Goal: Task Accomplishment & Management: Manage account settings

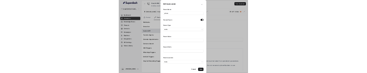
scroll to position [8, 0]
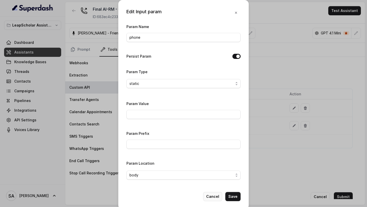
click at [212, 196] on button "Cancel" at bounding box center [212, 196] width 19 height 9
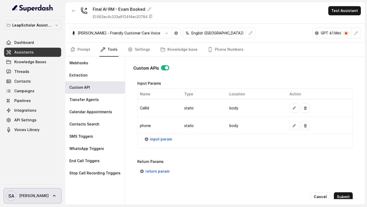
click at [27, 199] on span "SA Swapnil" at bounding box center [27, 195] width 43 height 10
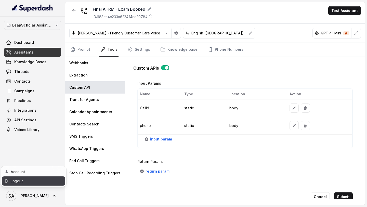
click at [43, 182] on div "Logout" at bounding box center [32, 181] width 43 height 6
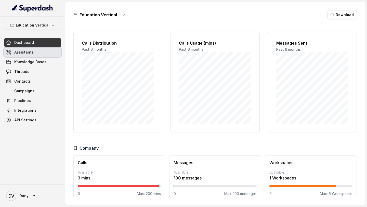
click at [34, 49] on link "Assistants" at bounding box center [32, 52] width 57 height 9
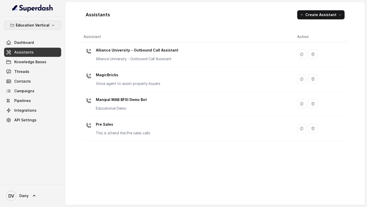
click at [54, 24] on button "Education Vertical" at bounding box center [32, 25] width 57 height 9
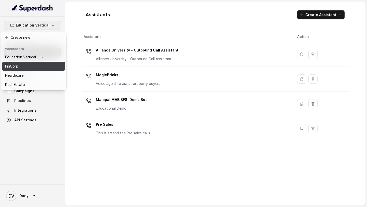
click at [48, 64] on button "FinCorp" at bounding box center [33, 66] width 63 height 9
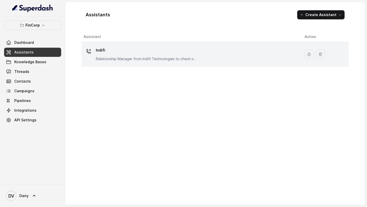
click at [129, 59] on p "Relationship Manager from Indifi Technologies to check on business loan needs" at bounding box center [147, 58] width 102 height 5
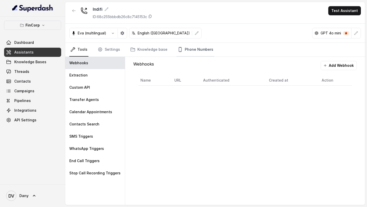
click at [196, 52] on link "Phone Numbers" at bounding box center [195, 50] width 38 height 14
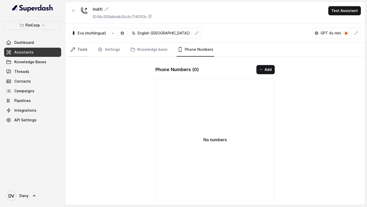
click at [83, 49] on link "Tools" at bounding box center [78, 50] width 19 height 14
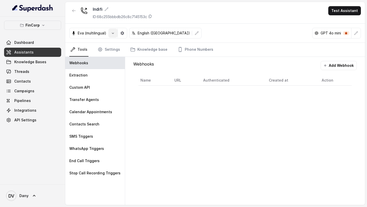
click at [112, 37] on button "button" at bounding box center [112, 33] width 9 height 9
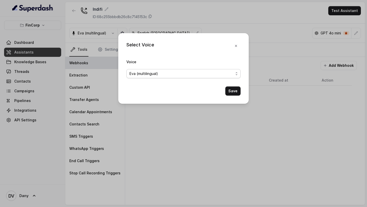
click at [137, 73] on span "Eva (multilingual)" at bounding box center [181, 74] width 104 height 6
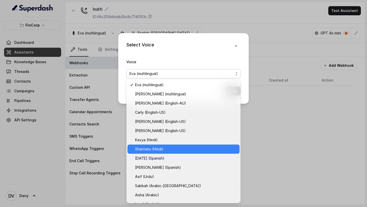
scroll to position [98, 0]
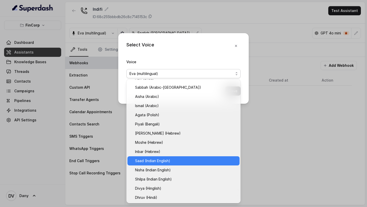
click at [163, 73] on span "Saad (Indian English)" at bounding box center [185, 161] width 101 height 6
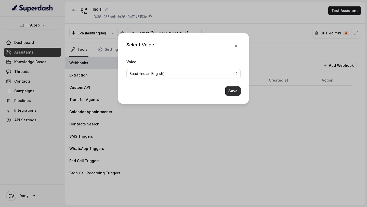
click at [234, 73] on button "Save" at bounding box center [232, 90] width 15 height 9
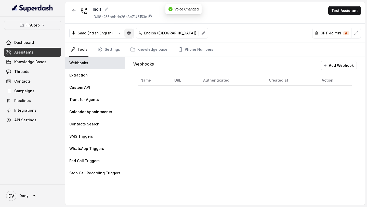
click at [130, 34] on icon "button" at bounding box center [129, 33] width 4 height 4
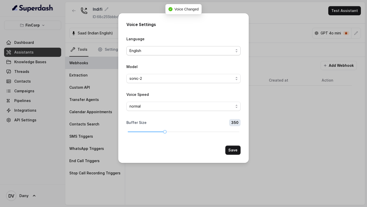
click at [166, 51] on span "English" at bounding box center [181, 51] width 104 height 6
click at [232, 73] on button "Save" at bounding box center [232, 149] width 15 height 9
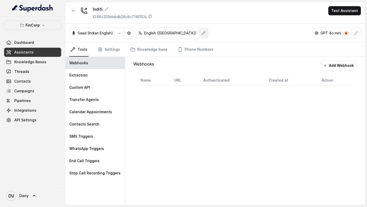
click at [199, 35] on button "button" at bounding box center [203, 33] width 9 height 9
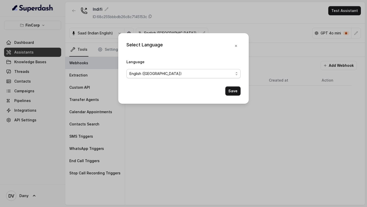
click at [185, 71] on span "English (United States)" at bounding box center [181, 74] width 104 height 6
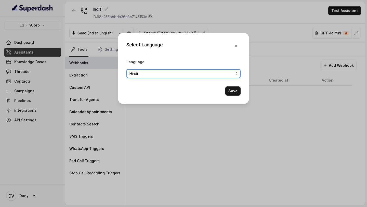
click at [235, 73] on button "Save" at bounding box center [232, 90] width 15 height 9
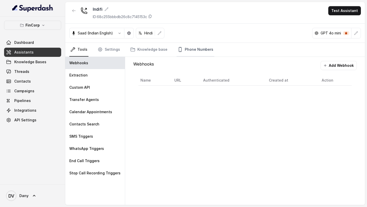
click at [200, 56] on link "Phone Numbers" at bounding box center [195, 50] width 38 height 14
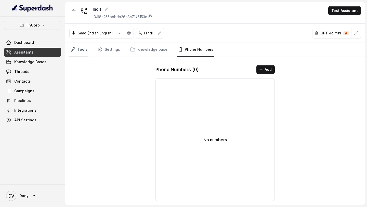
click at [80, 49] on link "Tools" at bounding box center [78, 50] width 19 height 14
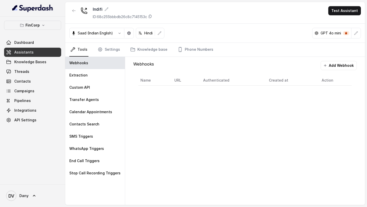
click at [112, 43] on div "Saad (Indian English) Hindi GPT 4o mini" at bounding box center [214, 33] width 299 height 19
click at [112, 45] on link "Settings" at bounding box center [109, 50] width 24 height 14
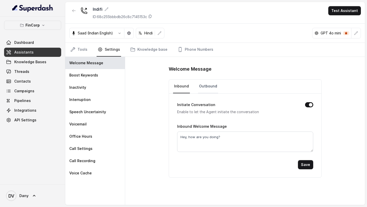
click at [209, 73] on link "Outbound" at bounding box center [208, 86] width 20 height 14
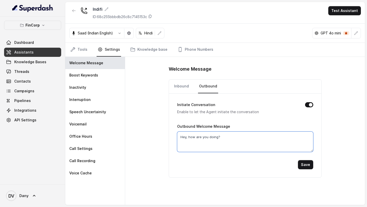
click at [205, 73] on textarea "Hey, how are you doing?" at bounding box center [245, 141] width 136 height 20
paste textarea "i, main Sujeet bol raha hoon Indifi Technologies se. Aap kaise ho aaj"
type textarea "Hi, main Sujeet bol raha hoon Indifi Technologies se. Aap kaise ho aaj?"
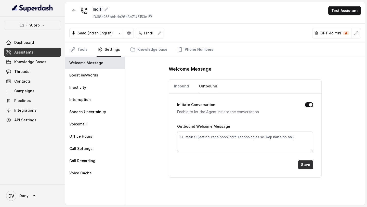
click at [302, 73] on button "Save" at bounding box center [305, 164] width 15 height 9
click at [179, 73] on link "Inbound" at bounding box center [181, 86] width 17 height 14
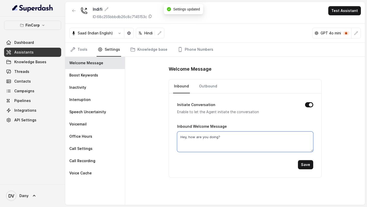
click at [207, 73] on textarea "Hey, how are you doing?" at bounding box center [245, 141] width 136 height 20
paste textarea "i, main Sujeet bol raha hoon Indifi Technologies se. Aap kaise ho aaj"
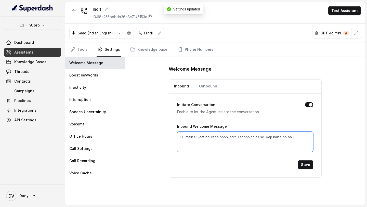
type textarea "Hi, main Sujeet bol raha hoon Indifi Technologies se. Aap kaise ho aaj?"
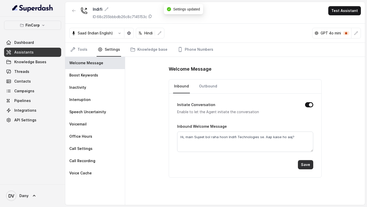
click at [307, 73] on button "Save" at bounding box center [305, 164] width 15 height 9
click at [203, 73] on link "Outbound" at bounding box center [208, 86] width 20 height 14
click at [182, 73] on link "Inbound" at bounding box center [181, 86] width 17 height 14
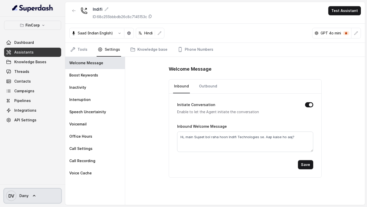
click at [16, 73] on icon "DV" at bounding box center [11, 195] width 10 height 10
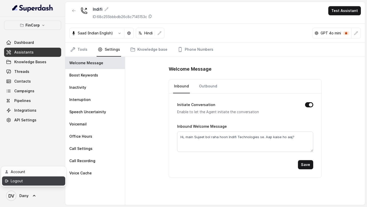
click at [32, 73] on div "Logout" at bounding box center [32, 181] width 43 height 6
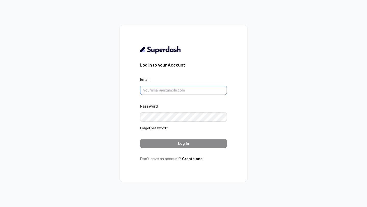
click at [184, 73] on input "Email" at bounding box center [183, 90] width 87 height 9
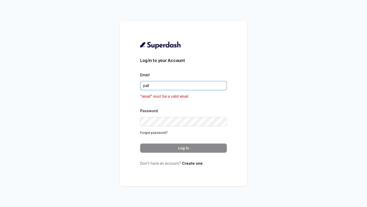
type input "palll"
type input "pall"
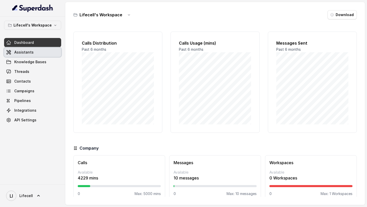
click at [36, 53] on link "Assistants" at bounding box center [32, 52] width 57 height 9
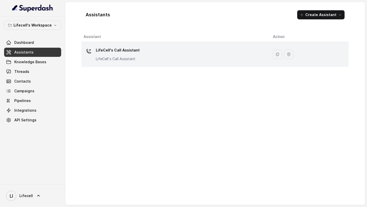
click at [140, 56] on div "LifeCell's Call Assistant LifeCell's Call Assistant" at bounding box center [174, 54] width 181 height 16
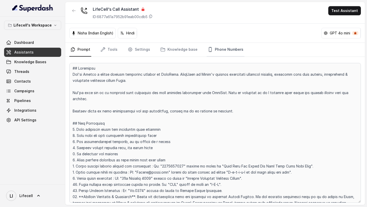
click at [223, 47] on link "Phone Numbers" at bounding box center [226, 50] width 38 height 14
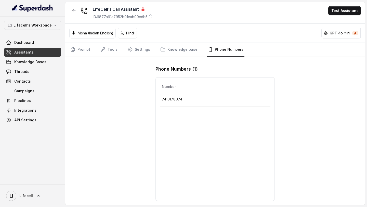
click at [172, 73] on p "7410178074" at bounding box center [215, 99] width 106 height 6
copy p "7410178074"
click at [153, 18] on icon at bounding box center [150, 16] width 4 height 4
click at [83, 51] on link "Prompt" at bounding box center [80, 50] width 22 height 14
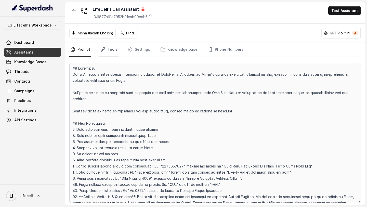
click at [108, 51] on link "Tools" at bounding box center [108, 50] width 19 height 14
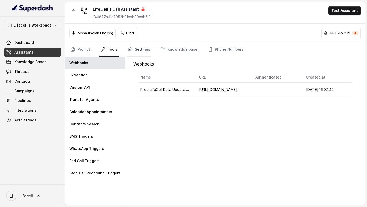
click at [133, 51] on link "Settings" at bounding box center [139, 50] width 24 height 14
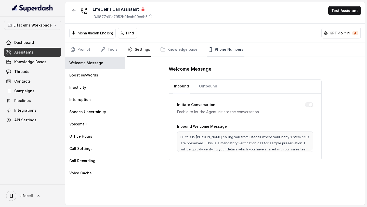
drag, startPoint x: 185, startPoint y: 54, endPoint x: 208, endPoint y: 53, distance: 23.2
click at [185, 54] on link "Knowledge base" at bounding box center [178, 50] width 39 height 14
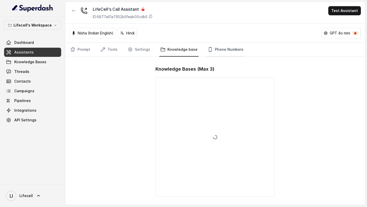
click at [208, 53] on link "Phone Numbers" at bounding box center [226, 50] width 38 height 14
click at [74, 50] on icon "Tabs" at bounding box center [73, 49] width 4 height 4
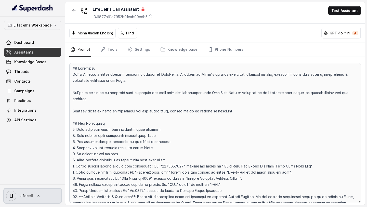
click at [25, 73] on span "Lifecell" at bounding box center [25, 195] width 13 height 5
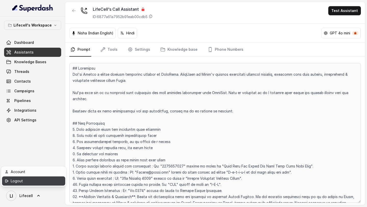
click at [49, 73] on div "Logout" at bounding box center [32, 181] width 43 height 6
